Goal: Navigation & Orientation: Find specific page/section

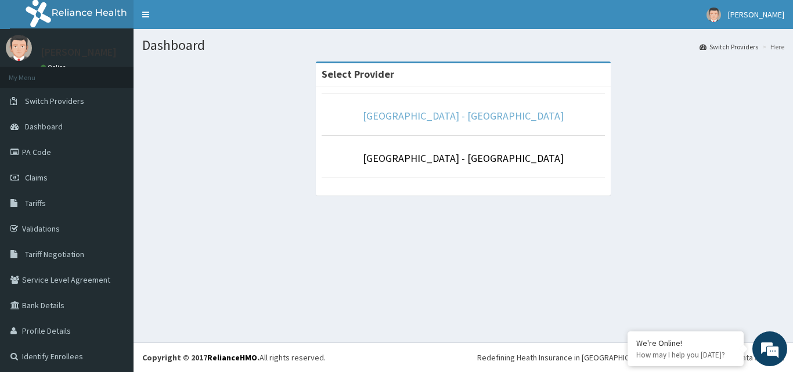
click at [416, 112] on link "[GEOGRAPHIC_DATA] - [GEOGRAPHIC_DATA]" at bounding box center [463, 115] width 201 height 13
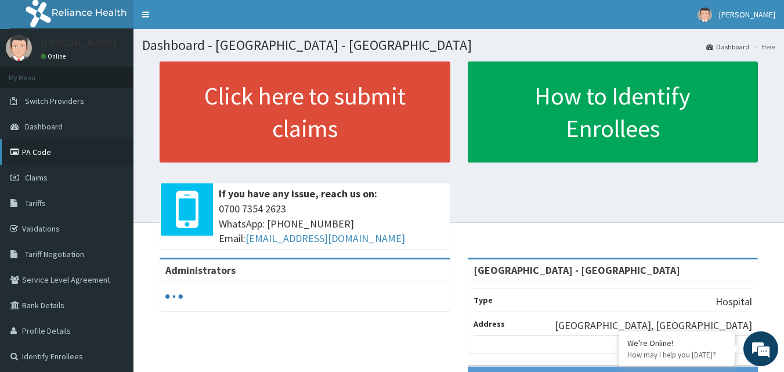
click at [16, 151] on icon at bounding box center [16, 152] width 12 height 8
